Goal: Task Accomplishment & Management: Manage account settings

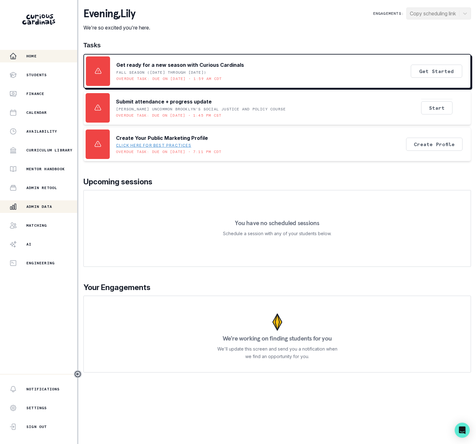
click at [41, 207] on p "Admin Data" at bounding box center [39, 206] width 26 height 5
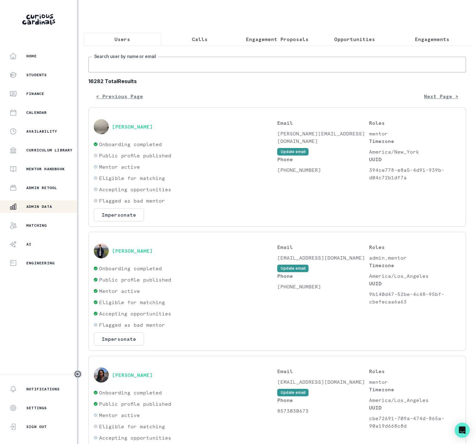
click at [110, 71] on input "Search user by name or email" at bounding box center [278, 65] width 378 height 16
paste input "[PERSON_NAME]"
type input "[PERSON_NAME]"
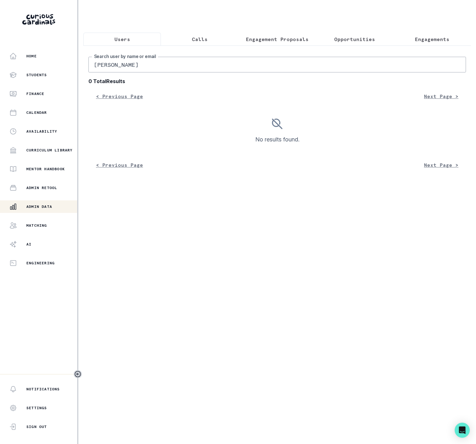
click at [98, 73] on input "[PERSON_NAME]" at bounding box center [278, 65] width 378 height 16
type input "[PERSON_NAME]"
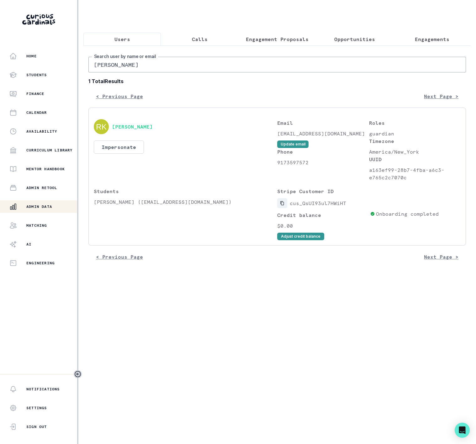
click at [284, 206] on icon "Copied to clipboard" at bounding box center [282, 204] width 3 height 4
click at [281, 206] on icon "Copied to clipboard" at bounding box center [282, 203] width 4 height 4
drag, startPoint x: 152, startPoint y: 70, endPoint x: -56, endPoint y: 76, distance: 208.5
click at [0, 76] on html "Home Students Finance Calendar Availability Curriculum Library Mentor Handbook …" at bounding box center [238, 222] width 476 height 444
paste input "[PERSON_NAME]"
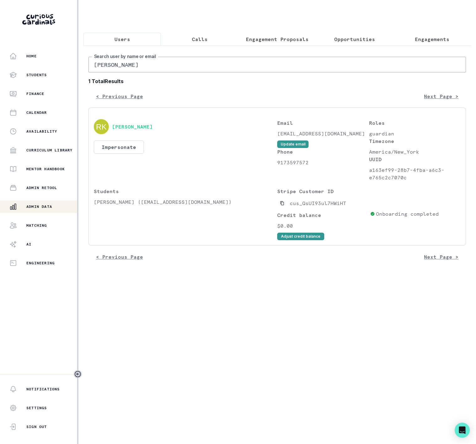
type input "[PERSON_NAME]"
click at [280, 206] on icon "Copied to clipboard" at bounding box center [282, 203] width 4 height 4
click at [118, 38] on p "Users" at bounding box center [123, 39] width 16 height 8
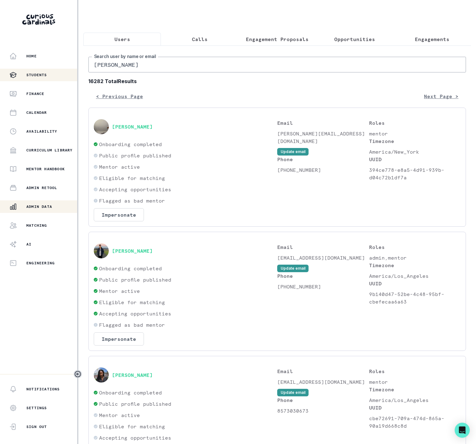
drag, startPoint x: 140, startPoint y: 71, endPoint x: 0, endPoint y: 74, distance: 140.0
click at [10, 74] on div "Home Students Finance Calendar Availability Curriculum Library Mentor Handbook …" at bounding box center [238, 222] width 476 height 444
paste input "[EMAIL_ADDRESS][PERSON_NAME][DOMAIN_NAME]"
type input "[EMAIL_ADDRESS][PERSON_NAME][DOMAIN_NAME]"
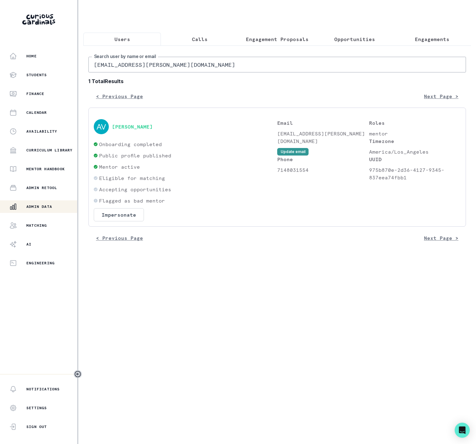
click at [0, 290] on html "Home Students Finance Calendar Availability Curriculum Library Mentor Handbook …" at bounding box center [238, 222] width 476 height 444
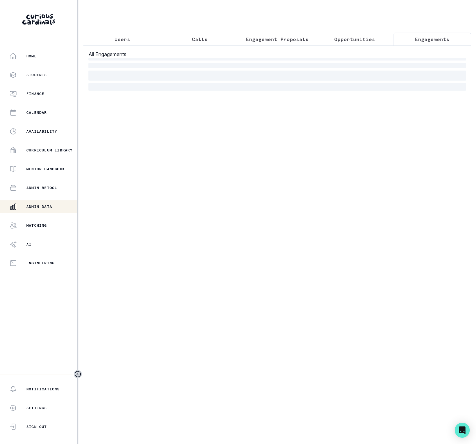
click at [442, 41] on p "Engagements" at bounding box center [432, 39] width 35 height 8
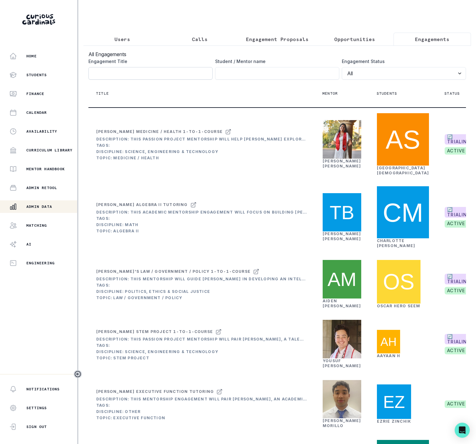
click at [112, 77] on input "Engagement Title" at bounding box center [151, 73] width 124 height 13
paste input "[PERSON_NAME] Mentorship"
type input "[PERSON_NAME] Mentorship"
click button "submit" at bounding box center [0, 0] width 0 height 0
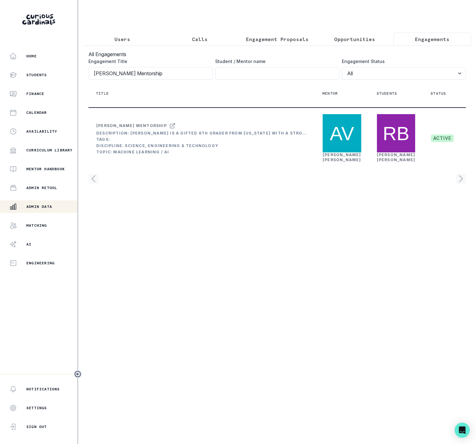
click at [76, 373] on icon "Toggle sidebar" at bounding box center [78, 375] width 8 height 8
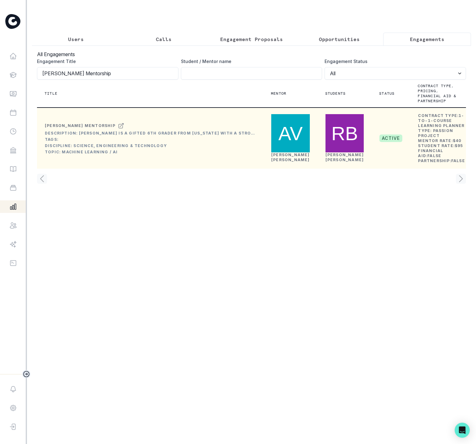
click at [419, 187] on button "Edit" at bounding box center [441, 185] width 70 height 10
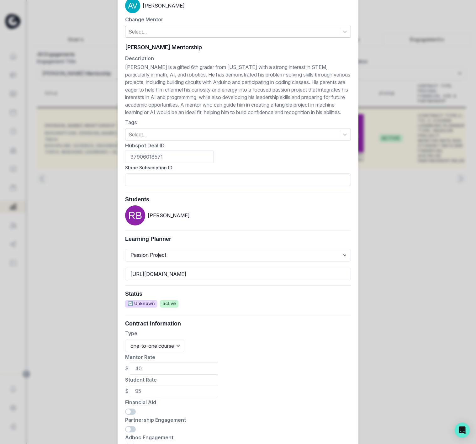
scroll to position [135, 0]
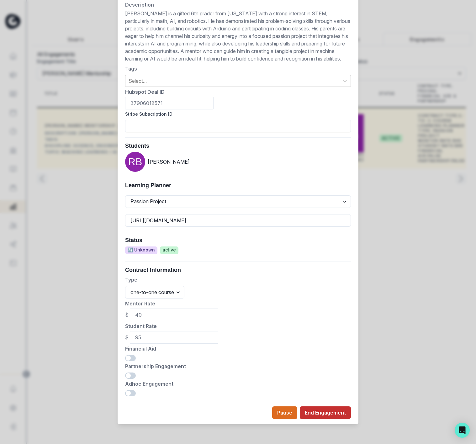
click at [326, 415] on button "End Engagement" at bounding box center [325, 413] width 51 height 13
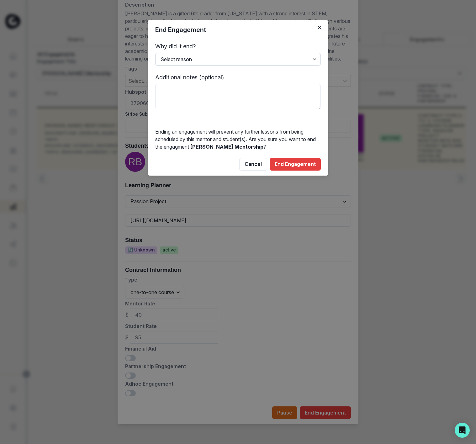
click at [185, 59] on select "Select reason Completed Ended by customer Ended by mentor Other (please add add…" at bounding box center [238, 59] width 166 height 13
select select "Completed"
click at [155, 53] on select "Select reason Completed Ended by customer Ended by mentor Other (please add add…" at bounding box center [238, 59] width 166 height 13
click at [287, 162] on button "End Engagement" at bounding box center [295, 164] width 51 height 13
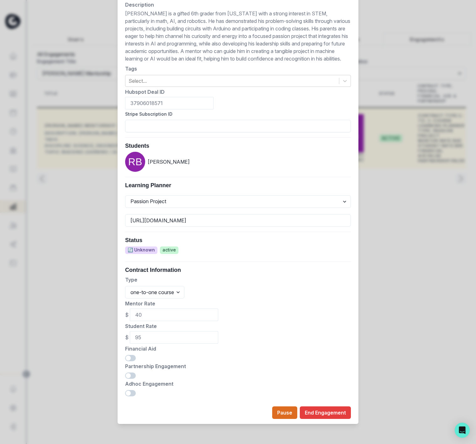
click at [106, 91] on div "Edit Engagement Engagement UUID eb0d9691-eb23-4f8b-92e4-bc7b5dab942f Current Me…" at bounding box center [238, 222] width 476 height 444
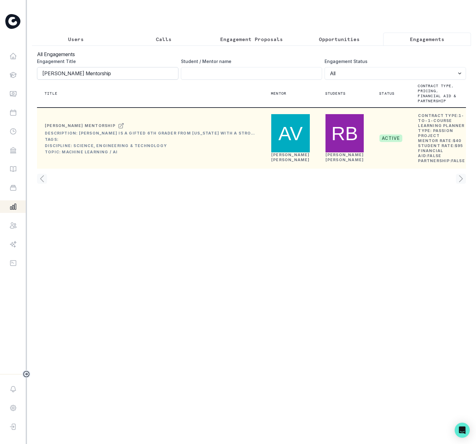
click at [112, 80] on input "[PERSON_NAME] Mentorship" at bounding box center [108, 73] width 142 height 13
click button "submit" at bounding box center [0, 0] width 0 height 0
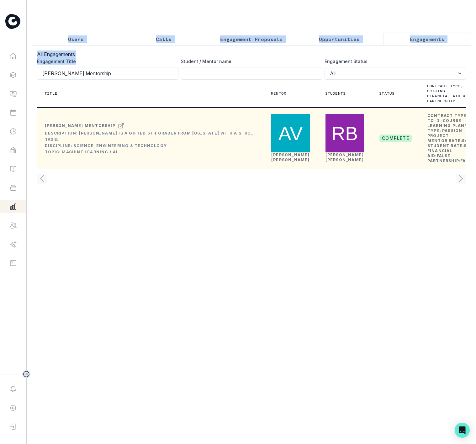
drag, startPoint x: 115, startPoint y: 73, endPoint x: -89, endPoint y: 81, distance: 203.6
click at [0, 81] on html "Home Students Finance Calendar Availability Curriculum Library Mentor Handbook …" at bounding box center [238, 222] width 476 height 444
click at [120, 77] on input "[PERSON_NAME] Mentorship" at bounding box center [108, 73] width 142 height 13
drag, startPoint x: 120, startPoint y: 77, endPoint x: -26, endPoint y: 77, distance: 145.9
click at [0, 77] on html "Home Students Finance Calendar Availability Curriculum Library Mentor Handbook …" at bounding box center [238, 222] width 476 height 444
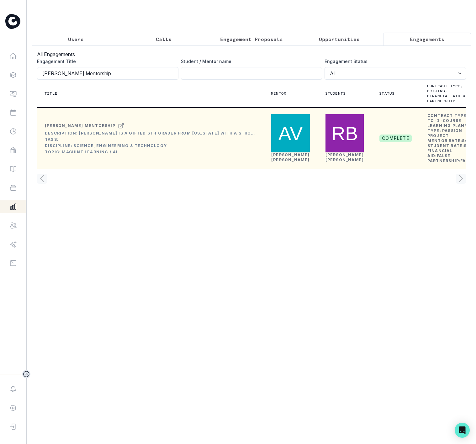
paste input "[PERSON_NAME]'s Medical Pathfinding Passion"
type input "[PERSON_NAME]'s Medical Pathfinding Passion"
click button "submit" at bounding box center [0, 0] width 0 height 0
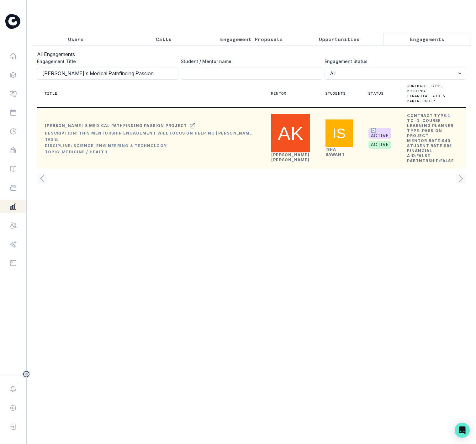
click at [437, 184] on button "Edit" at bounding box center [441, 185] width 70 height 10
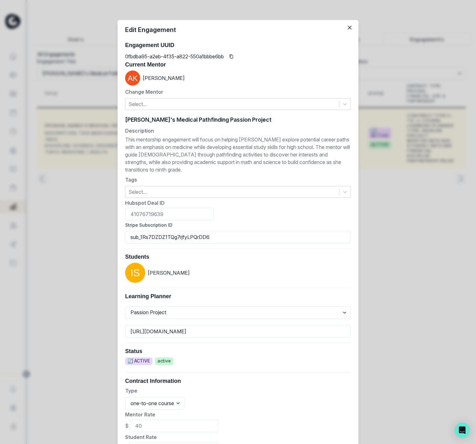
drag, startPoint x: 205, startPoint y: 235, endPoint x: 120, endPoint y: 235, distance: 85.4
click at [120, 235] on div "[PERSON_NAME]'s Medical Pathfinding Passion Project Isha's Medical Pathfinding …" at bounding box center [238, 313] width 241 height 400
click at [81, 77] on div "Edit Engagement Engagement UUID 0fbdba95-a2eb-4f35-a822-550a1bbbe6bb Current Me…" at bounding box center [238, 222] width 476 height 444
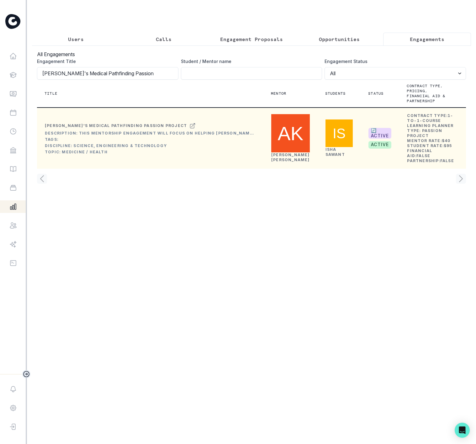
click at [81, 36] on p "Users" at bounding box center [76, 39] width 16 height 8
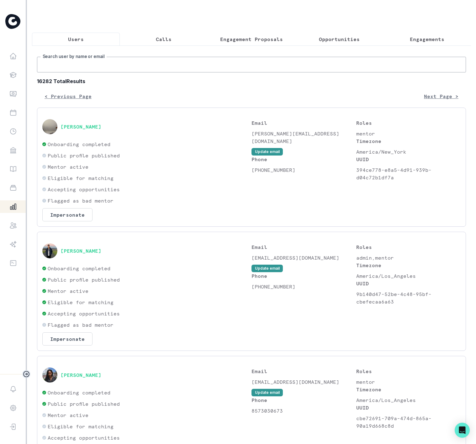
click at [95, 72] on input "Search user by name or email" at bounding box center [251, 65] width 429 height 16
paste input "[PERSON_NAME]"
type input "[PERSON_NAME]"
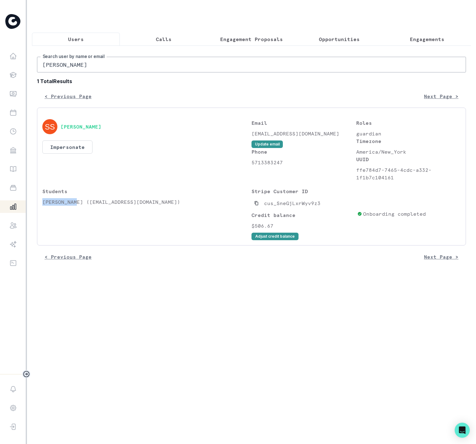
drag, startPoint x: 42, startPoint y: 209, endPoint x: 76, endPoint y: 210, distance: 33.9
click at [76, 206] on p "[PERSON_NAME] ([EMAIL_ADDRESS][DOMAIN_NAME])" at bounding box center [146, 202] width 209 height 8
copy p "[PERSON_NAME]"
click at [424, 40] on p "Engagements" at bounding box center [427, 39] width 35 height 8
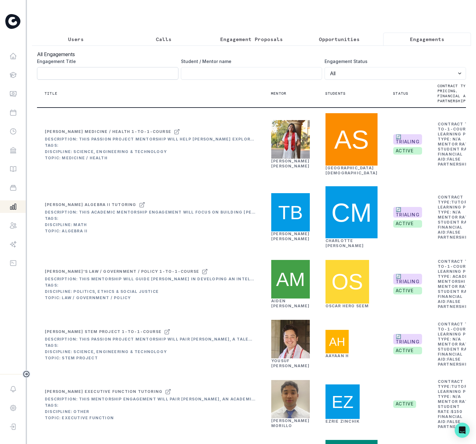
click at [97, 80] on input "Engagement Title" at bounding box center [108, 73] width 142 height 13
paste input "[PERSON_NAME]"
type input "[PERSON_NAME]"
click button "submit" at bounding box center [0, 0] width 0 height 0
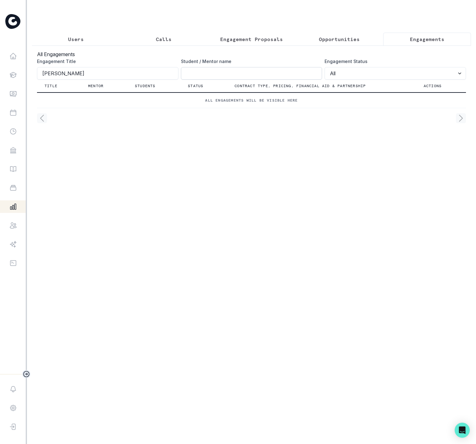
click at [186, 79] on input "Engagement Title" at bounding box center [252, 73] width 142 height 13
paste input "[PERSON_NAME]"
type input "[PERSON_NAME]"
click button "submit" at bounding box center [0, 0] width 0 height 0
drag, startPoint x: 80, startPoint y: 77, endPoint x: -58, endPoint y: 81, distance: 138.8
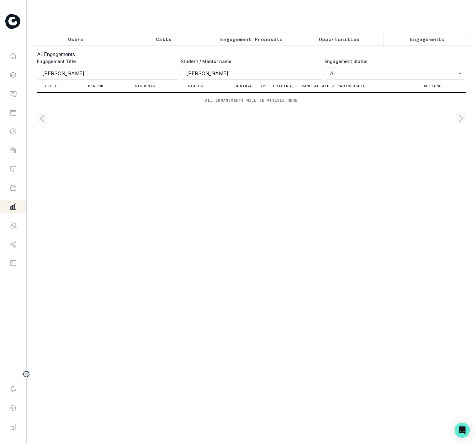
click at [0, 81] on html "Home Students Finance Calendar Availability Curriculum Library Mentor Handbook …" at bounding box center [238, 222] width 476 height 444
click button "submit" at bounding box center [0, 0] width 0 height 0
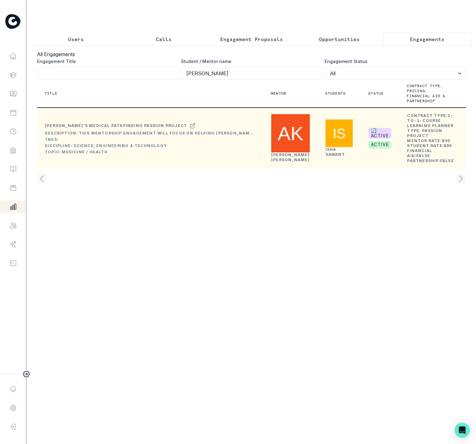
click at [289, 163] on div "[PERSON_NAME]" at bounding box center [290, 158] width 39 height 10
click at [282, 162] on link "[PERSON_NAME]" at bounding box center [290, 158] width 39 height 10
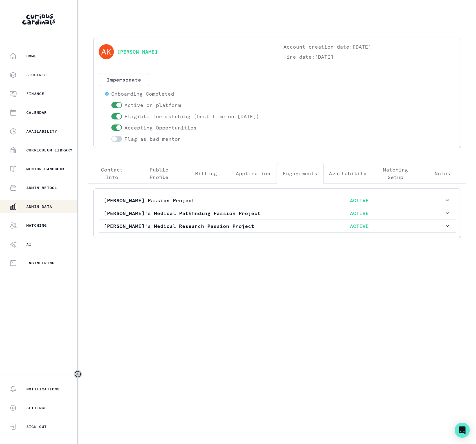
click at [294, 177] on p "Engagements" at bounding box center [300, 174] width 35 height 8
click at [184, 214] on p "[PERSON_NAME]'s Medical Pathfinding Passion Project" at bounding box center [189, 214] width 170 height 8
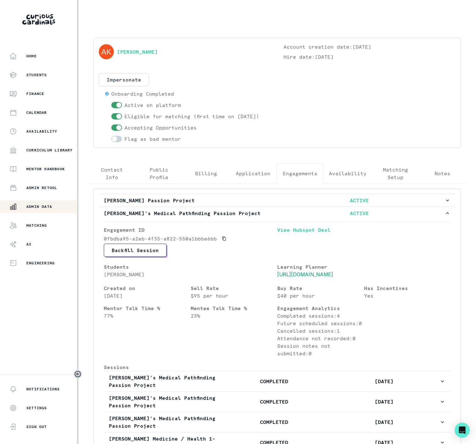
click at [60, 206] on div "Admin Data" at bounding box center [43, 207] width 68 height 8
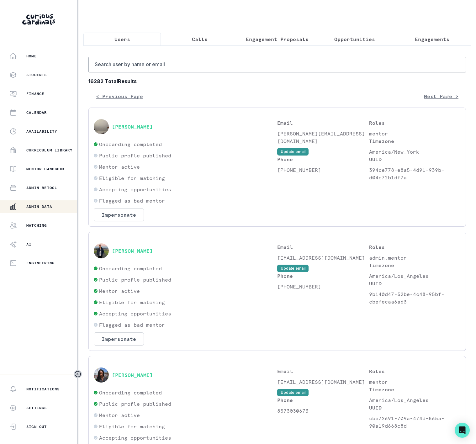
click at [415, 40] on p "Engagements" at bounding box center [432, 39] width 35 height 8
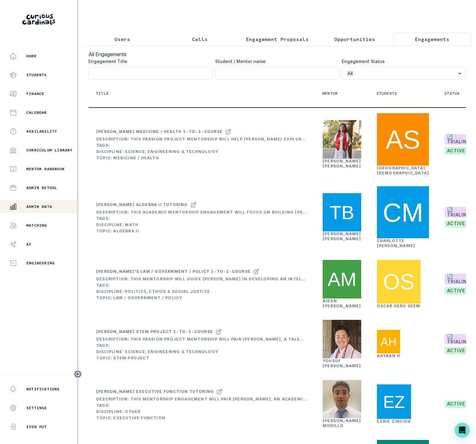
click at [124, 65] on label "Engagement Title" at bounding box center [149, 61] width 121 height 7
click at [124, 72] on input "Engagement Title" at bounding box center [151, 73] width 124 height 13
paste input "[PERSON_NAME]'s STEM Exploration Passion Project"
type input "[PERSON_NAME]'s STEM Exploration Passion Project"
click button "submit" at bounding box center [0, 0] width 0 height 0
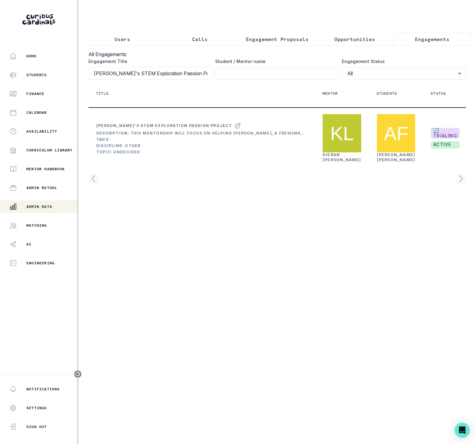
scroll to position [0, 80]
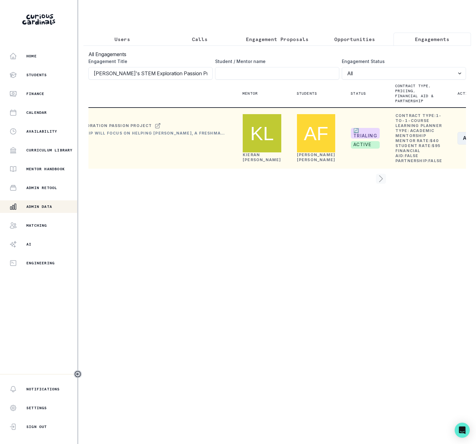
click at [458, 145] on button "Actions" at bounding box center [476, 138] width 37 height 13
click at [431, 187] on button "Edit" at bounding box center [424, 185] width 70 height 10
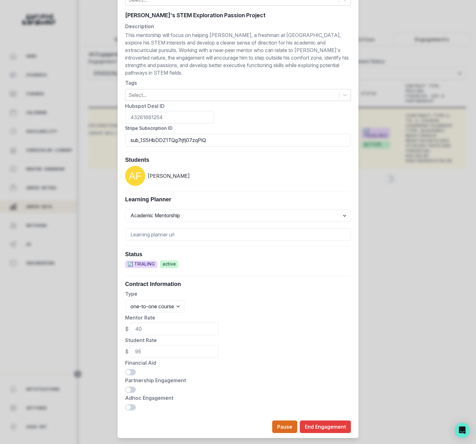
scroll to position [120, 0]
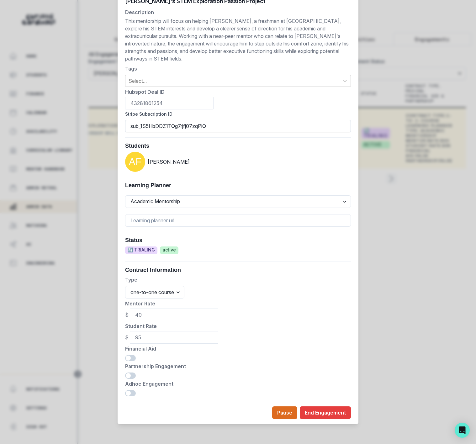
drag, startPoint x: 209, startPoint y: 127, endPoint x: 188, endPoint y: 94, distance: 39.5
click at [127, 122] on input "sub_1S5HbDDZ1TQg7rjfj07zqPiQ" at bounding box center [238, 126] width 226 height 13
click at [107, 132] on div "Edit Engagement Engagement UUID 1b93fa18-ee02-49f6-a766-85fbc1e7fc76 Current Me…" at bounding box center [238, 222] width 476 height 444
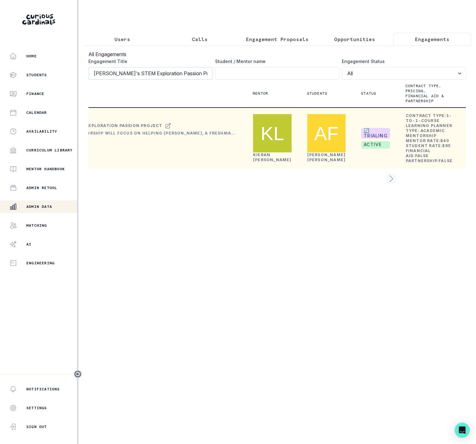
click at [199, 80] on input "[PERSON_NAME]'s STEM Exploration Passion Project" at bounding box center [151, 73] width 124 height 13
click button "submit" at bounding box center [0, 0] width 0 height 0
click at [119, 38] on p "Users" at bounding box center [123, 39] width 16 height 8
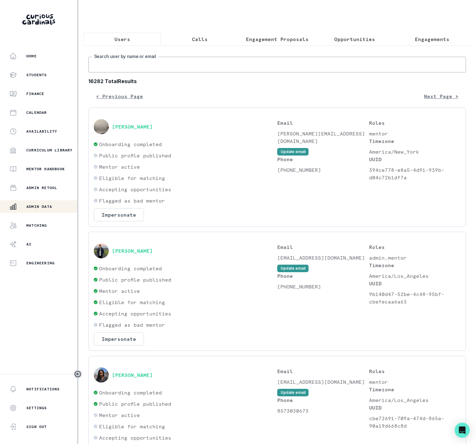
click at [129, 73] on input "Search user by name or email" at bounding box center [278, 65] width 378 height 16
paste input "[PERSON_NAME]"
type input "[PERSON_NAME]"
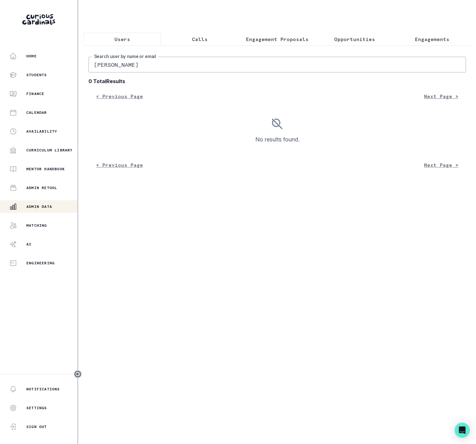
click at [155, 67] on input "[PERSON_NAME]" at bounding box center [278, 65] width 378 height 16
type input "[PERSON_NAME]"
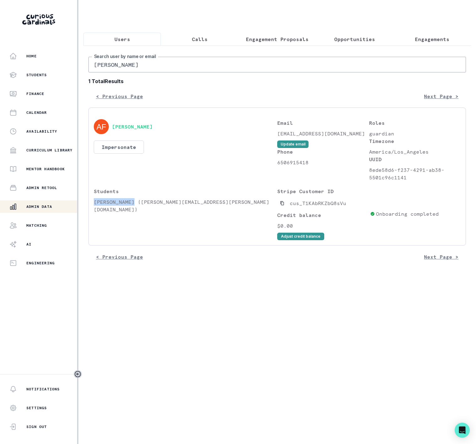
drag, startPoint x: 95, startPoint y: 208, endPoint x: 135, endPoint y: 212, distance: 39.8
click at [135, 212] on p "[PERSON_NAME] ([PERSON_NAME][EMAIL_ADDRESS][PERSON_NAME][DOMAIN_NAME])" at bounding box center [186, 205] width 184 height 15
copy p "[PERSON_NAME]"
click at [426, 36] on p "Engagements" at bounding box center [432, 39] width 35 height 8
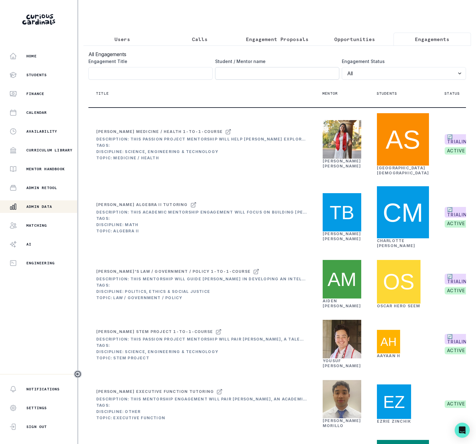
click at [221, 78] on input "Engagement Title" at bounding box center [277, 73] width 124 height 13
paste input "[PERSON_NAME]"
type input "[PERSON_NAME]"
click button "submit" at bounding box center [0, 0] width 0 height 0
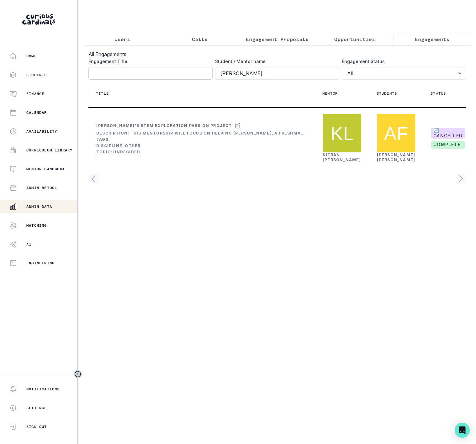
click at [114, 76] on input "Engagement Title" at bounding box center [151, 73] width 124 height 13
paste input "[PERSON_NAME] Law & Business Passion Project"
type input "[PERSON_NAME] Law & Business Passion Project"
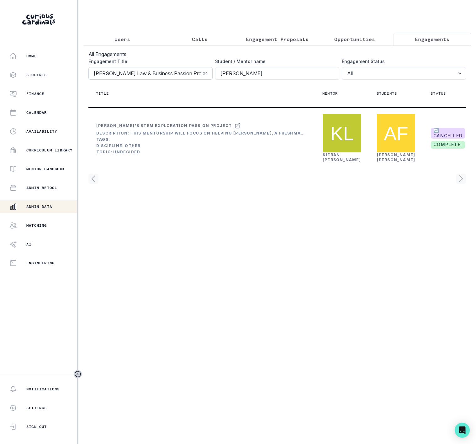
drag, startPoint x: 255, startPoint y: 80, endPoint x: 191, endPoint y: 87, distance: 64.6
click at [191, 80] on div "Engagement Title [PERSON_NAME] Law & Business Passion Project Student / Mentor …" at bounding box center [278, 69] width 378 height 22
click button "submit" at bounding box center [0, 0] width 0 height 0
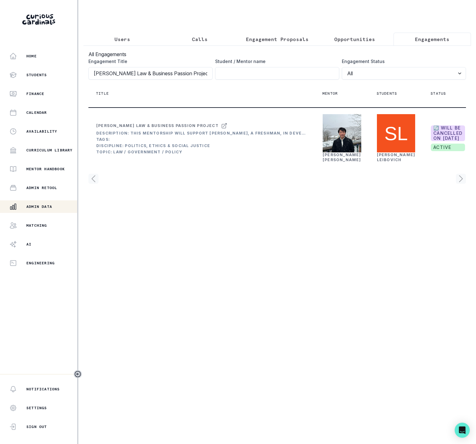
scroll to position [0, 87]
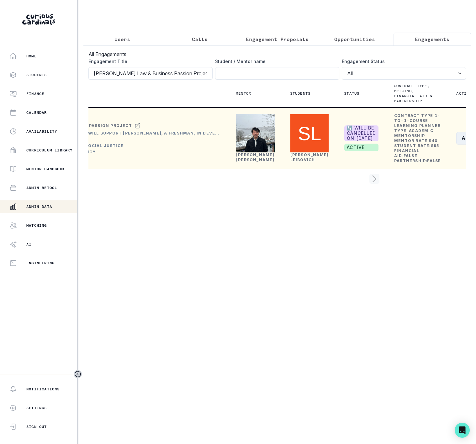
click at [457, 145] on button "Actions" at bounding box center [475, 138] width 37 height 13
click at [435, 183] on button "Edit" at bounding box center [424, 185] width 70 height 10
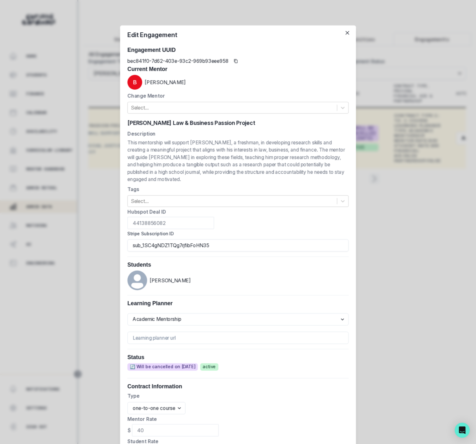
scroll to position [0, 76]
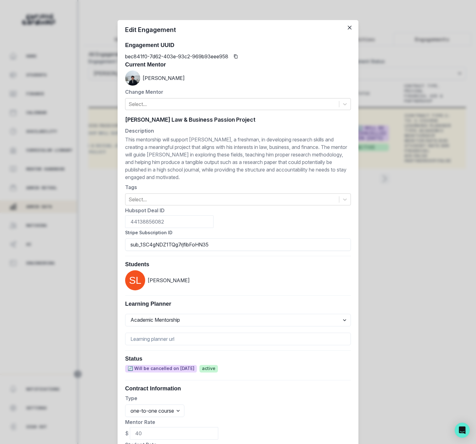
drag, startPoint x: 210, startPoint y: 247, endPoint x: 106, endPoint y: 242, distance: 104.6
click at [106, 242] on div "Edit Engagement Engagement UUID bec841f0-7d62-403e-93c2-969b93eee958 Current Me…" at bounding box center [238, 222] width 476 height 444
click at [384, 319] on div "Edit Engagement Engagement UUID bec841f0-7d62-403e-93c2-969b93eee958 Current Me…" at bounding box center [238, 222] width 476 height 444
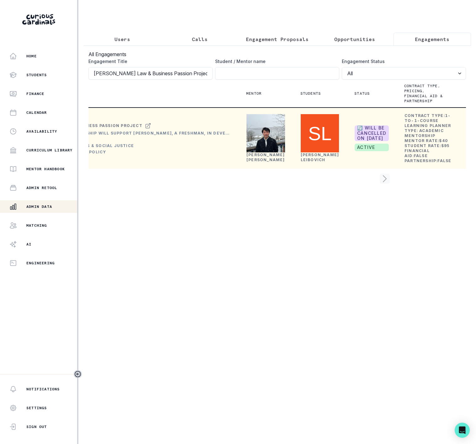
click at [257, 162] on link "[PERSON_NAME]" at bounding box center [266, 158] width 39 height 10
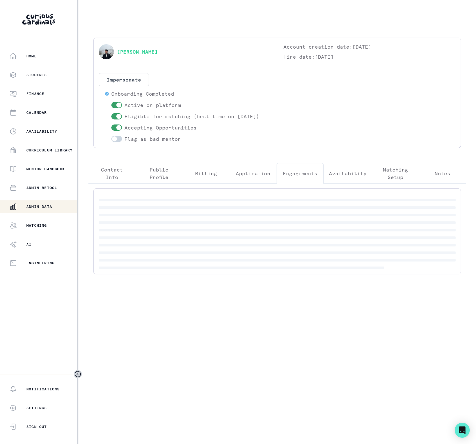
click at [300, 175] on p "Engagements" at bounding box center [300, 174] width 35 height 8
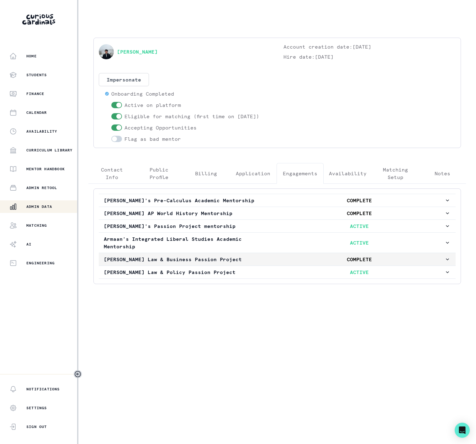
click at [167, 259] on p "[PERSON_NAME] Law & Business Passion Project" at bounding box center [189, 260] width 170 height 8
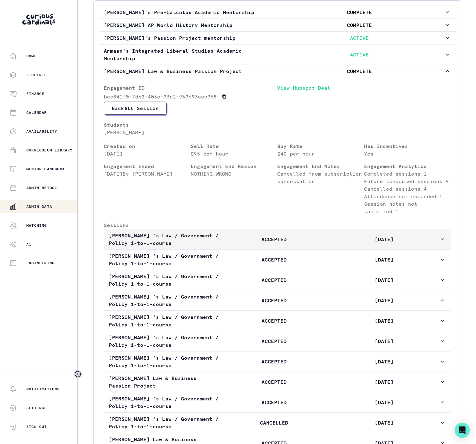
scroll to position [282, 0]
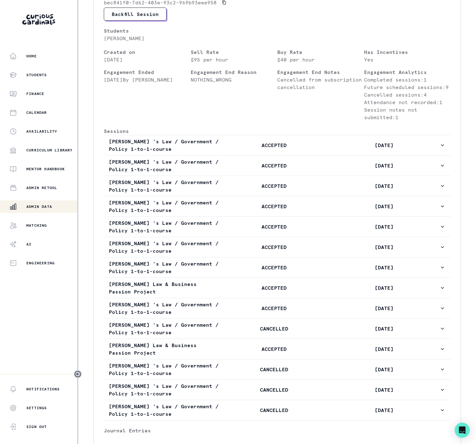
click at [41, 206] on p "Admin Data" at bounding box center [39, 206] width 26 height 5
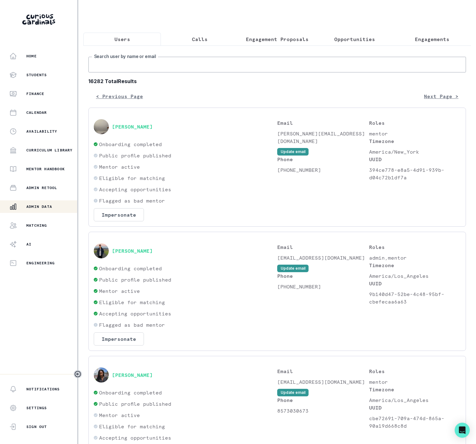
click at [120, 73] on input "Search user by name or email" at bounding box center [278, 65] width 378 height 16
paste input "Silver [PERSON_NAME] Passion Project"
type input "Silver [PERSON_NAME] Passion Project"
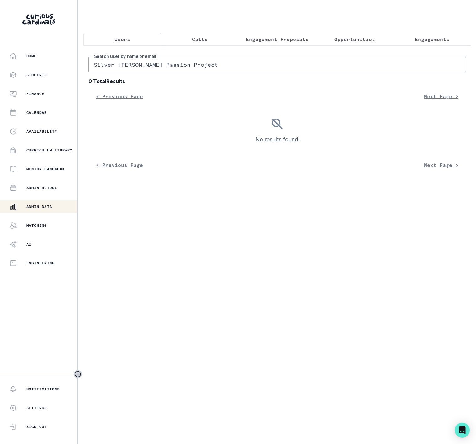
click at [433, 34] on button "Engagements" at bounding box center [433, 39] width 78 height 13
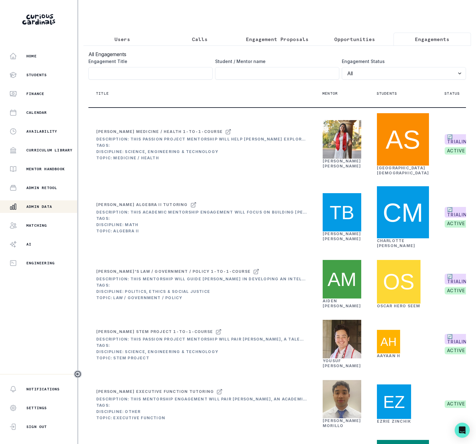
click at [160, 65] on label "Engagement Title" at bounding box center [149, 61] width 121 height 7
click at [160, 68] on input "Engagement Title" at bounding box center [151, 73] width 124 height 13
click at [160, 75] on input "Engagement Title" at bounding box center [151, 73] width 124 height 13
paste input "Silver [PERSON_NAME] Passion Project"
type input "Silver [PERSON_NAME] Passion Project"
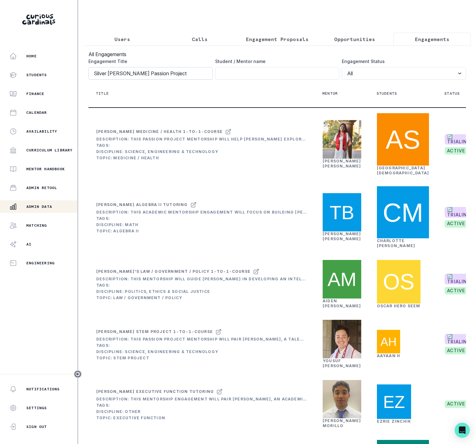
click button "submit" at bounding box center [0, 0] width 0 height 0
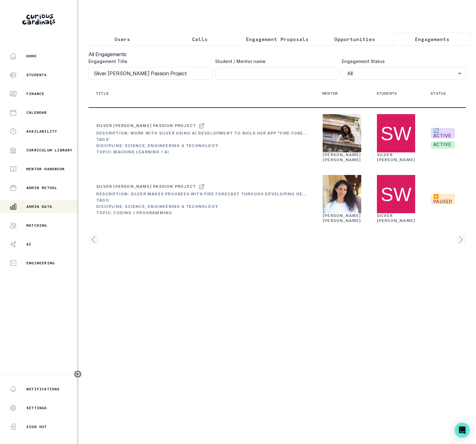
scroll to position [0, 76]
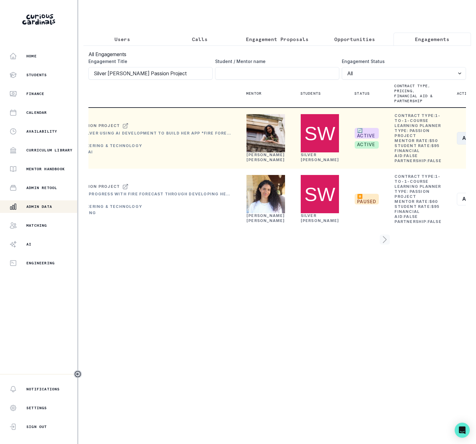
click at [457, 145] on button "Actions" at bounding box center [475, 138] width 37 height 13
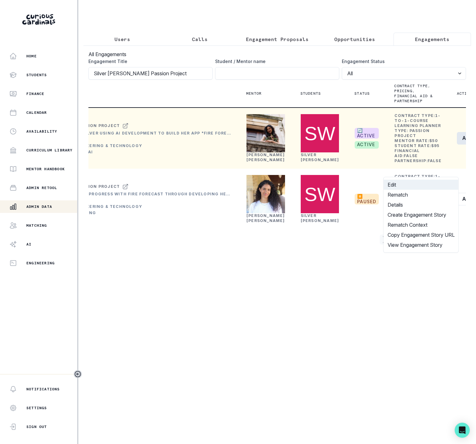
click at [411, 183] on button "Edit" at bounding box center [421, 185] width 75 height 10
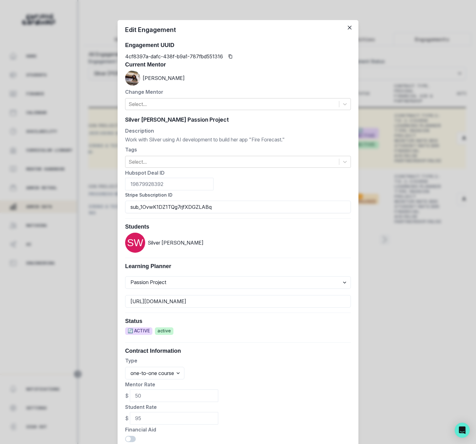
drag, startPoint x: 212, startPoint y: 205, endPoint x: 83, endPoint y: 156, distance: 138.1
click at [89, 200] on div "Edit Engagement Engagement UUID 4cf8397a-dafc-438f-b9a1-787fbd551316 Current Me…" at bounding box center [238, 222] width 476 height 444
click at [83, 248] on div "Edit Engagement Engagement UUID 4cf8397a-dafc-438f-b9a1-787fbd551316 Current Me…" at bounding box center [238, 222] width 476 height 444
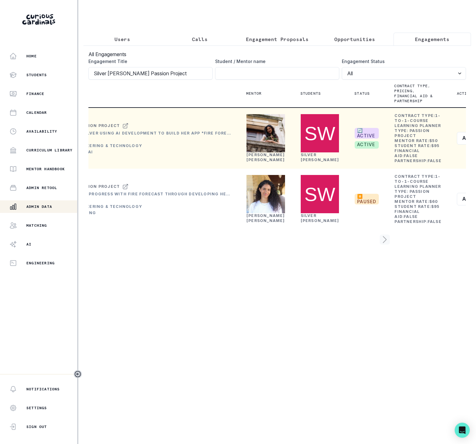
click at [119, 37] on p "Users" at bounding box center [123, 39] width 16 height 8
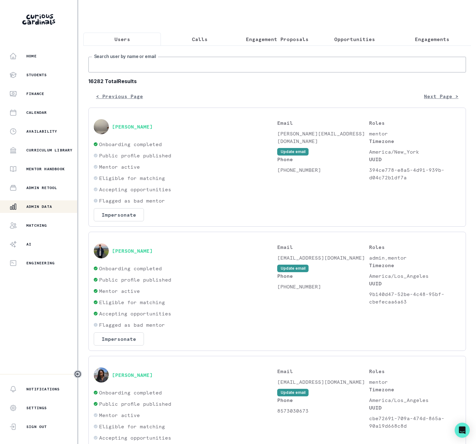
click at [126, 70] on input "Search user by name or email" at bounding box center [278, 65] width 378 height 16
paste input "cus_Pg8fr8FSh3l77N"
drag, startPoint x: 175, startPoint y: 75, endPoint x: 30, endPoint y: 77, distance: 145.0
click at [30, 77] on div "Home Students Finance Calendar Availability Curriculum Library Mentor Handbook …" at bounding box center [238, 222] width 476 height 444
type input "[PERSON_NAME]"
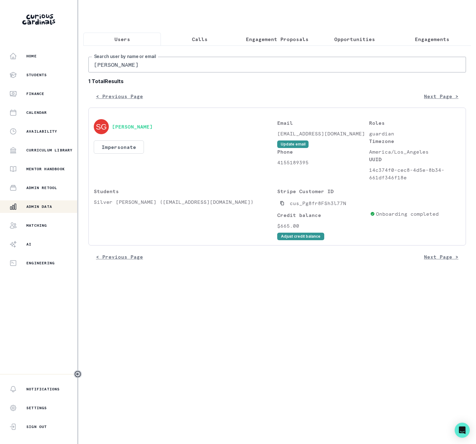
drag, startPoint x: 160, startPoint y: 77, endPoint x: -23, endPoint y: 87, distance: 183.3
click at [0, 87] on html "Home Students Finance Calendar Availability Curriculum Library Mentor Handbook …" at bounding box center [238, 222] width 476 height 444
paste input "[PERSON_NAME]"
type input "[PERSON_NAME]"
drag, startPoint x: 177, startPoint y: 68, endPoint x: 1, endPoint y: 63, distance: 175.8
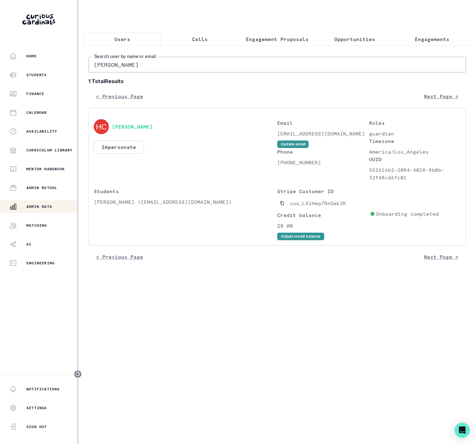
click at [18, 68] on div "Home Students Finance Calendar Availability Curriculum Library Mentor Handbook …" at bounding box center [238, 222] width 476 height 444
paste input "[PERSON_NAME]"
type input "[PERSON_NAME]"
drag, startPoint x: 150, startPoint y: 69, endPoint x: -78, endPoint y: 79, distance: 227.8
click at [0, 79] on html "Home Students Finance Calendar Availability Curriculum Library Mentor Handbook …" at bounding box center [238, 222] width 476 height 444
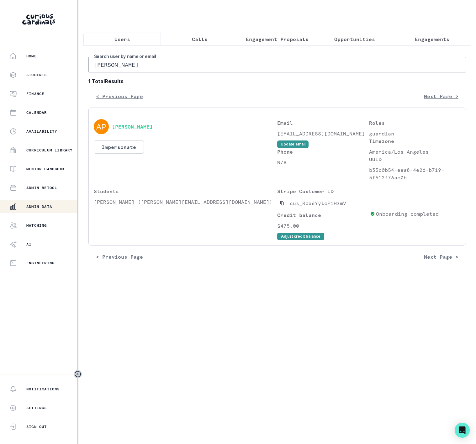
paste input "[PERSON_NAME]"
type input "[PERSON_NAME]"
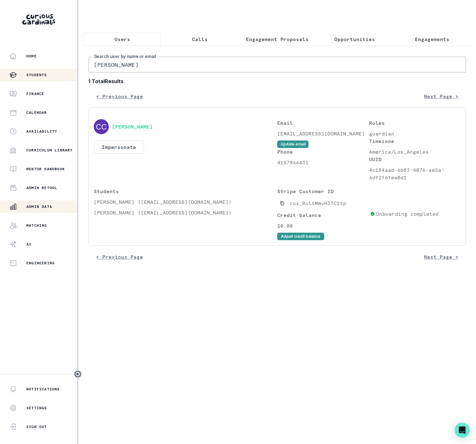
drag, startPoint x: 155, startPoint y: 72, endPoint x: 74, endPoint y: 73, distance: 81.0
click at [74, 73] on div "Home Students Finance Calendar Availability Curriculum Library Mentor Handbook …" at bounding box center [238, 222] width 476 height 444
type input "geeta"
drag, startPoint x: 126, startPoint y: 67, endPoint x: -22, endPoint y: 66, distance: 148.1
click at [0, 66] on html "Home Students Finance Calendar Availability Curriculum Library Mentor Handbook …" at bounding box center [238, 222] width 476 height 444
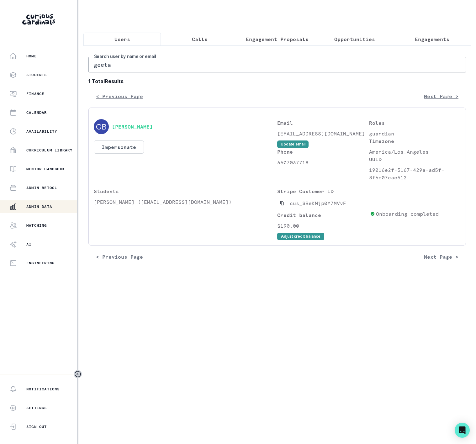
paste input "[PERSON_NAME]"
type input "[PERSON_NAME]"
drag, startPoint x: 145, startPoint y: 72, endPoint x: -9, endPoint y: 66, distance: 154.5
click at [0, 66] on html "Home Students Finance Calendar Availability Curriculum Library Mentor Handbook …" at bounding box center [238, 222] width 476 height 444
paste input "[PERSON_NAME]"
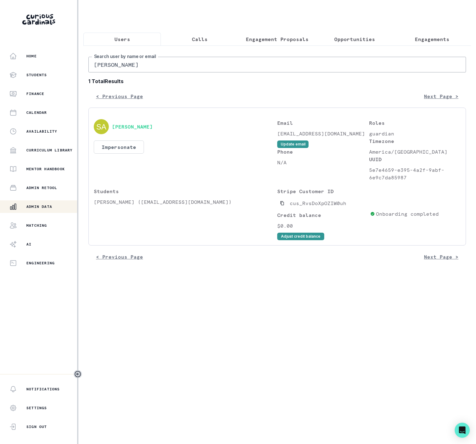
type input "[PERSON_NAME]"
drag, startPoint x: 94, startPoint y: 209, endPoint x: 276, endPoint y: 123, distance: 201.5
click at [165, 206] on p "[PERSON_NAME] ([EMAIL_ADDRESS][DOMAIN_NAME])" at bounding box center [186, 202] width 184 height 8
copy p "[PERSON_NAME]"
click at [415, 38] on p "Engagements" at bounding box center [432, 39] width 35 height 8
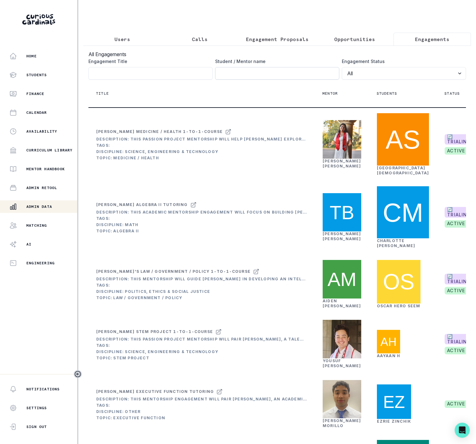
click at [231, 80] on input "Engagement Title" at bounding box center [277, 73] width 124 height 13
paste input "[PERSON_NAME]"
click button "submit" at bounding box center [0, 0] width 0 height 0
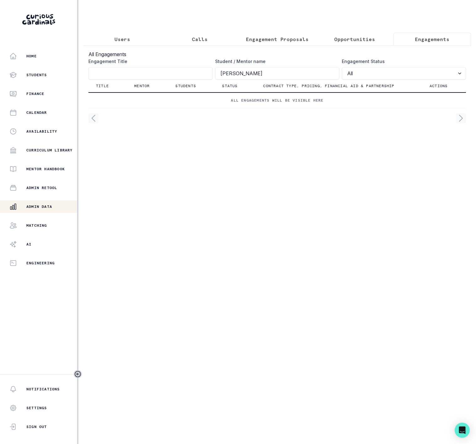
click button "submit" at bounding box center [0, 0] width 0 height 0
drag, startPoint x: 232, startPoint y: 79, endPoint x: 198, endPoint y: 81, distance: 34.0
click at [198, 80] on div "Engagement Title Student / Mentor name [PERSON_NAME] Engagement Status All Acti…" at bounding box center [278, 69] width 378 height 22
click button "submit" at bounding box center [0, 0] width 0 height 0
drag, startPoint x: 230, startPoint y: 81, endPoint x: 137, endPoint y: 83, distance: 92.3
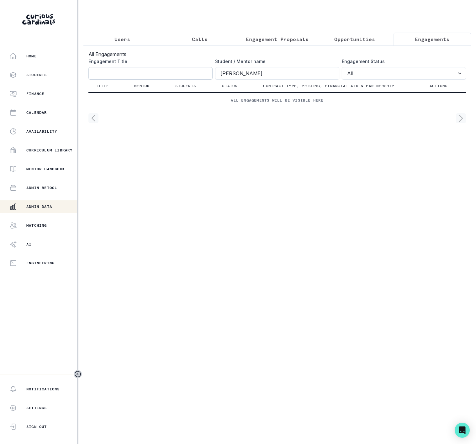
click at [138, 80] on div "Engagement Title Student / Mentor name [PERSON_NAME] Engagement Status All Acti…" at bounding box center [278, 69] width 378 height 22
type input "Christothoulou"
click button "submit" at bounding box center [0, 0] width 0 height 0
click at [132, 80] on input "Engagement Title" at bounding box center [151, 73] width 124 height 13
paste input "[PERSON_NAME]"
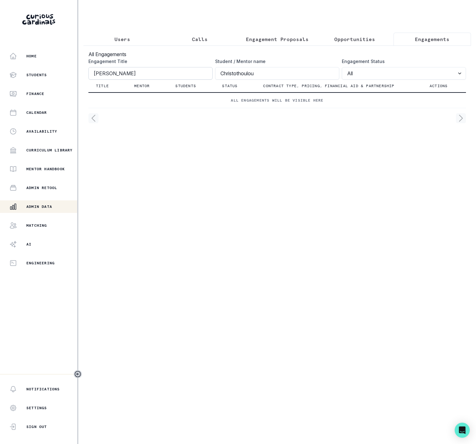
type input "[PERSON_NAME]"
click button "submit" at bounding box center [0, 0] width 0 height 0
drag, startPoint x: 257, startPoint y: 82, endPoint x: 166, endPoint y: 80, distance: 91.7
click at [166, 80] on div "Engagement Title [PERSON_NAME] Student / Mentor name [PERSON_NAME] Engagement S…" at bounding box center [278, 69] width 378 height 22
click button "submit" at bounding box center [0, 0] width 0 height 0
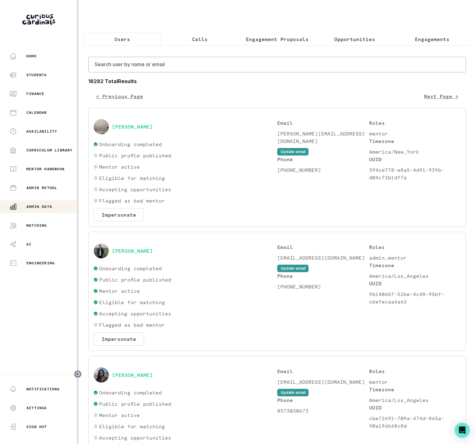
click at [120, 36] on p "Users" at bounding box center [123, 39] width 16 height 8
click at [135, 65] on input "Search user by name or email" at bounding box center [278, 65] width 378 height 16
paste input "[PERSON_NAME]"
type input "[PERSON_NAME]"
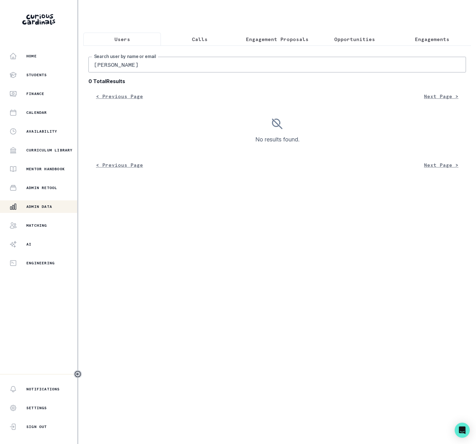
click at [183, 69] on input "[PERSON_NAME]" at bounding box center [278, 65] width 378 height 16
type input "[PERSON_NAME]"
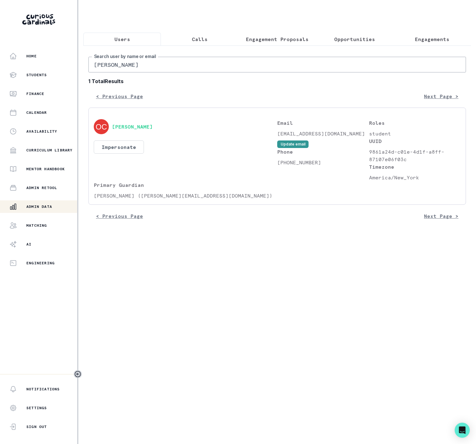
click at [94, 200] on p "[PERSON_NAME] ([PERSON_NAME][EMAIL_ADDRESS][DOMAIN_NAME])" at bounding box center [186, 196] width 184 height 8
click at [406, 45] on button "Engagements" at bounding box center [433, 39] width 78 height 13
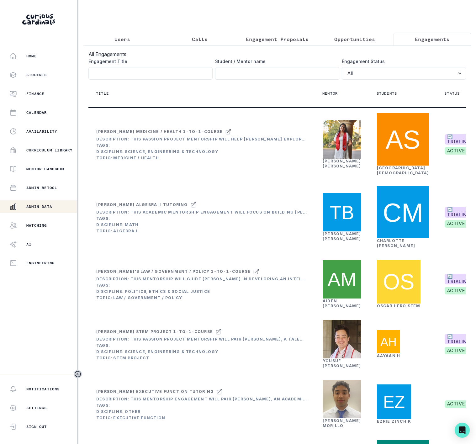
click at [250, 74] on div "Student / Mentor name" at bounding box center [277, 69] width 124 height 22
click at [250, 78] on input "Engagement Title" at bounding box center [277, 73] width 124 height 13
paste input "[PERSON_NAME]"
type input "[PERSON_NAME]"
click button "submit" at bounding box center [0, 0] width 0 height 0
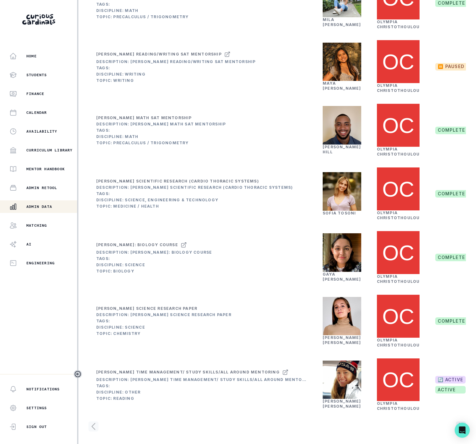
scroll to position [0, 103]
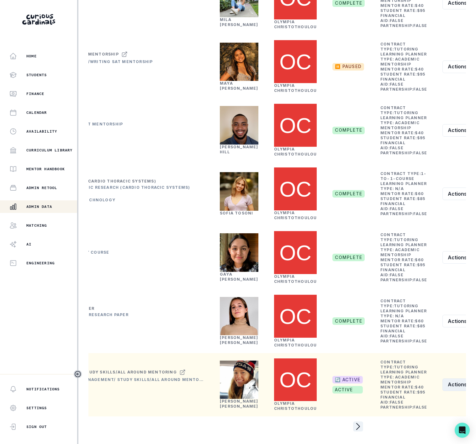
click at [443, 379] on button "Actions" at bounding box center [461, 385] width 37 height 13
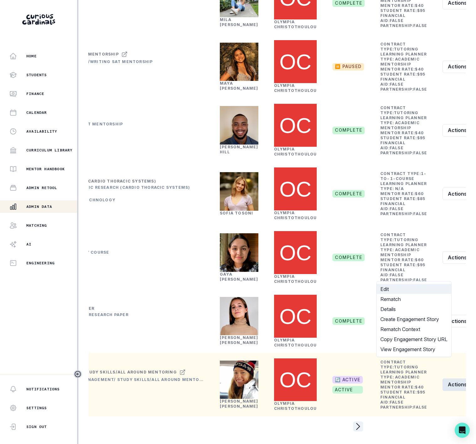
click at [384, 289] on button "Edit" at bounding box center [414, 289] width 75 height 10
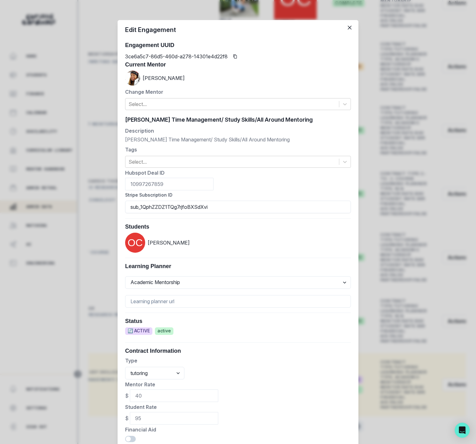
drag, startPoint x: 211, startPoint y: 207, endPoint x: 48, endPoint y: 206, distance: 163.2
click at [48, 206] on div "Edit Engagement Engagement UUID 3ce6a5c7-86d5-460d-a278-14301e4d22f8 Current Me…" at bounding box center [238, 222] width 476 height 444
click at [66, 83] on div "Edit Engagement Engagement UUID 3ce6a5c7-86d5-460d-a278-14301e4d22f8 Current Me…" at bounding box center [238, 222] width 476 height 444
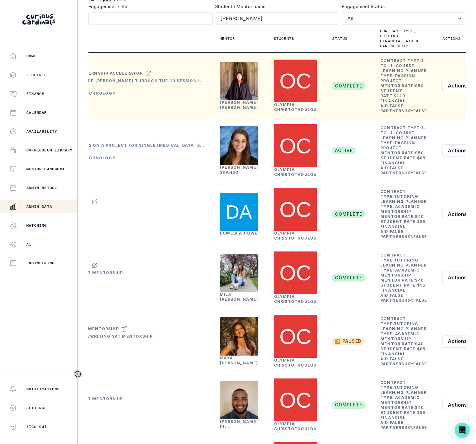
scroll to position [0, 0]
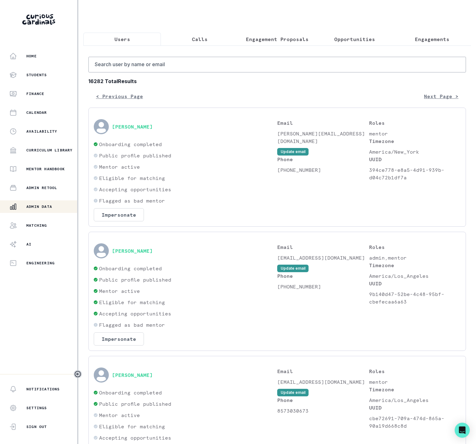
click at [128, 44] on button "Users" at bounding box center [122, 39] width 78 height 13
click at [137, 72] on input "Search user by name or email" at bounding box center [278, 65] width 378 height 16
paste input "[PERSON_NAME]"
type input "[PERSON_NAME]"
click at [143, 73] on input "[PERSON_NAME]" at bounding box center [278, 65] width 378 height 16
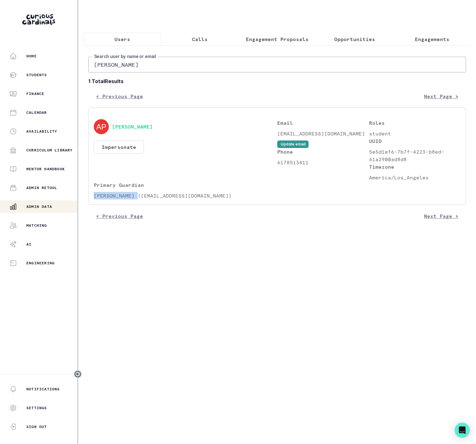
drag, startPoint x: 94, startPoint y: 201, endPoint x: 139, endPoint y: 200, distance: 44.6
click at [139, 200] on p "[PERSON_NAME] ([EMAIL_ADDRESS][DOMAIN_NAME])" at bounding box center [186, 196] width 184 height 8
copy p "[PERSON_NAME]"
drag, startPoint x: 144, startPoint y: 67, endPoint x: -6, endPoint y: 83, distance: 151.5
click at [0, 83] on html "Home Students Finance Calendar Availability Curriculum Library Mentor Handbook …" at bounding box center [238, 222] width 476 height 444
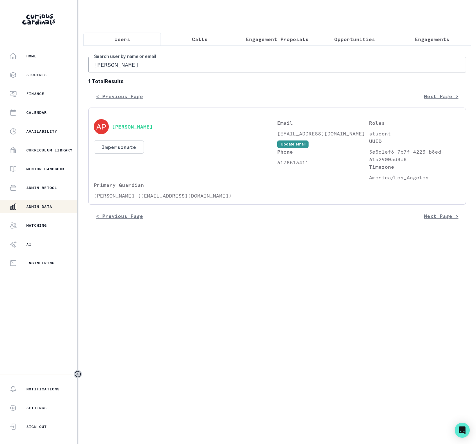
paste input "pit"
type input "[PERSON_NAME]"
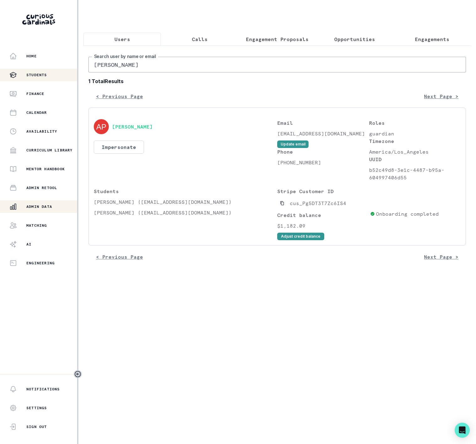
drag, startPoint x: 154, startPoint y: 69, endPoint x: 37, endPoint y: 74, distance: 116.9
click at [46, 76] on div "Home Students Finance Calendar Availability Curriculum Library Mentor Handbook …" at bounding box center [238, 222] width 476 height 444
paste input "[PERSON_NAME]"
type input "[PERSON_NAME]"
drag, startPoint x: 115, startPoint y: 72, endPoint x: 57, endPoint y: 72, distance: 57.4
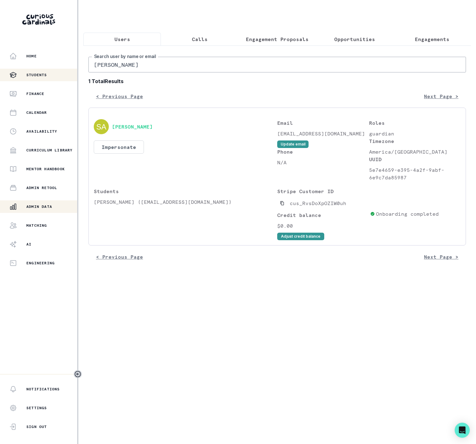
click at [57, 72] on div "Home Students Finance Calendar Availability Curriculum Library Mentor Handbook …" at bounding box center [238, 222] width 476 height 444
drag, startPoint x: 152, startPoint y: 69, endPoint x: 23, endPoint y: 71, distance: 129.0
click at [23, 71] on div "Home Students Finance Calendar Availability Curriculum Library Mentor Handbook …" at bounding box center [238, 222] width 476 height 444
paste input "[PERSON_NAME]"
type input "[PERSON_NAME]"
